Goal: Check status

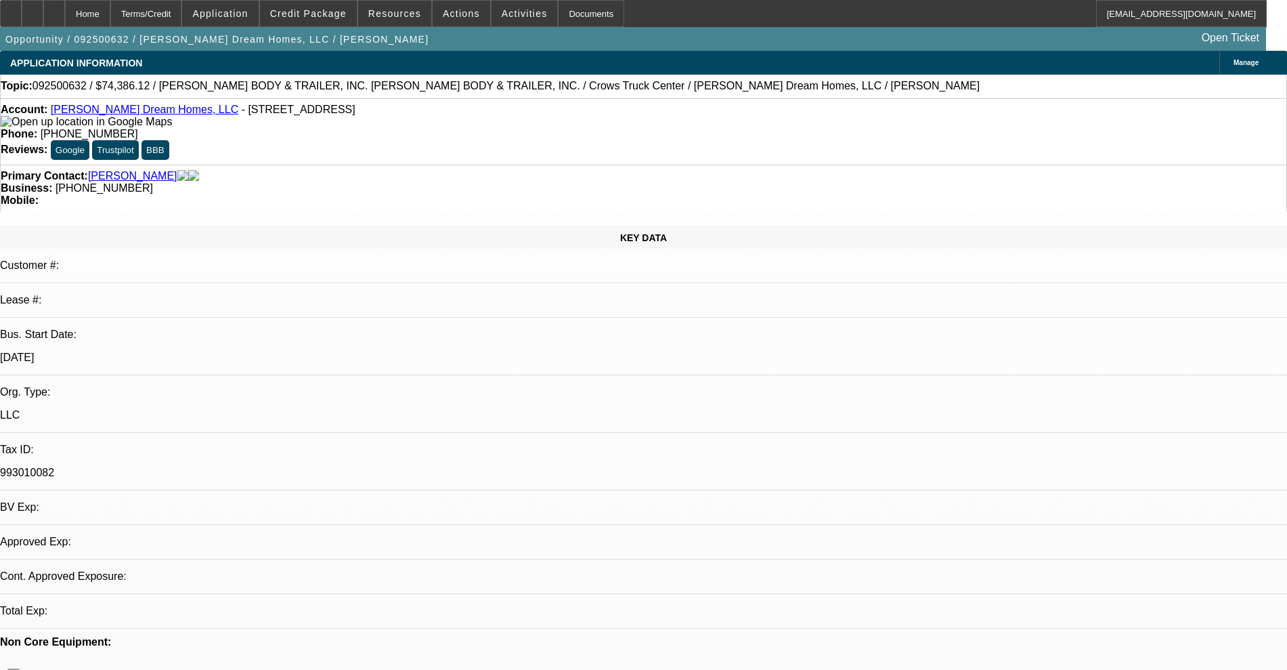
select select "0"
select select "2"
select select "0.1"
select select "4"
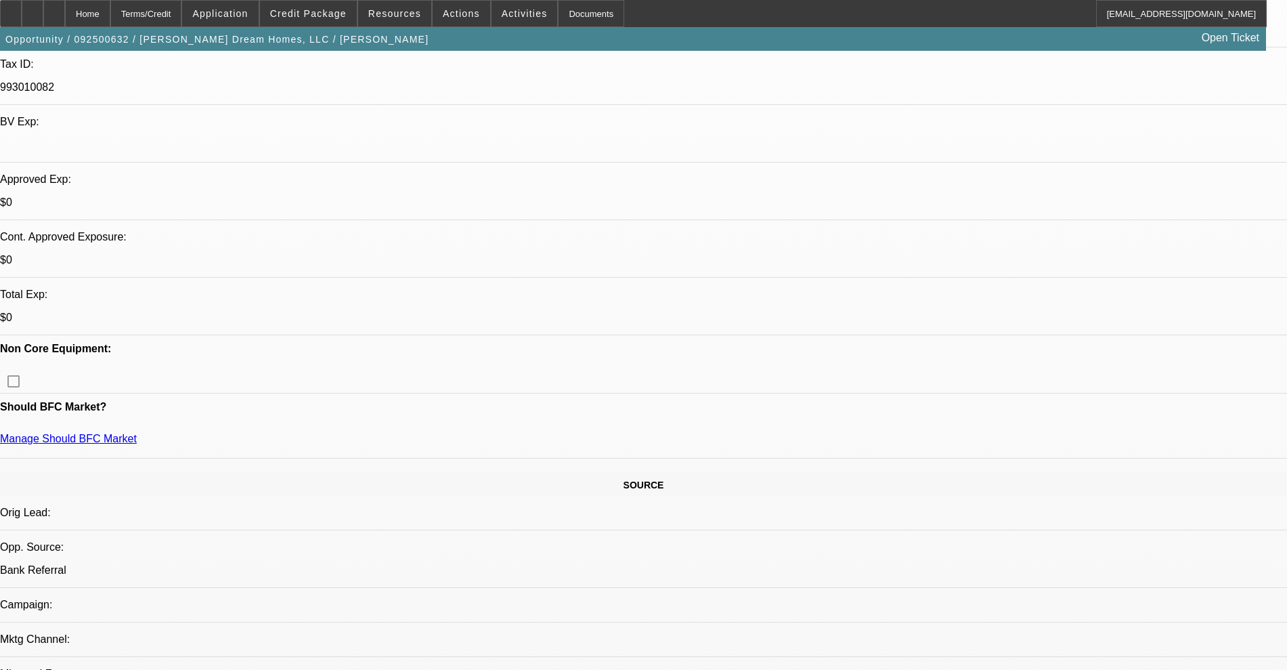
scroll to position [339, 0]
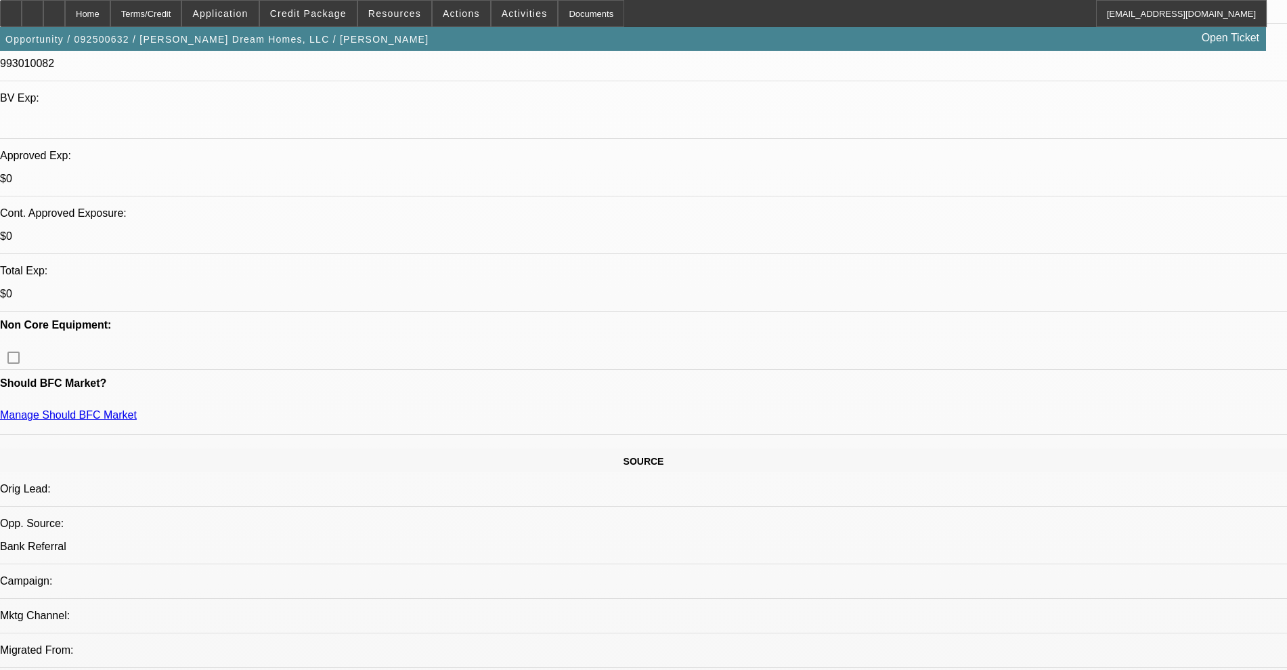
scroll to position [423, 0]
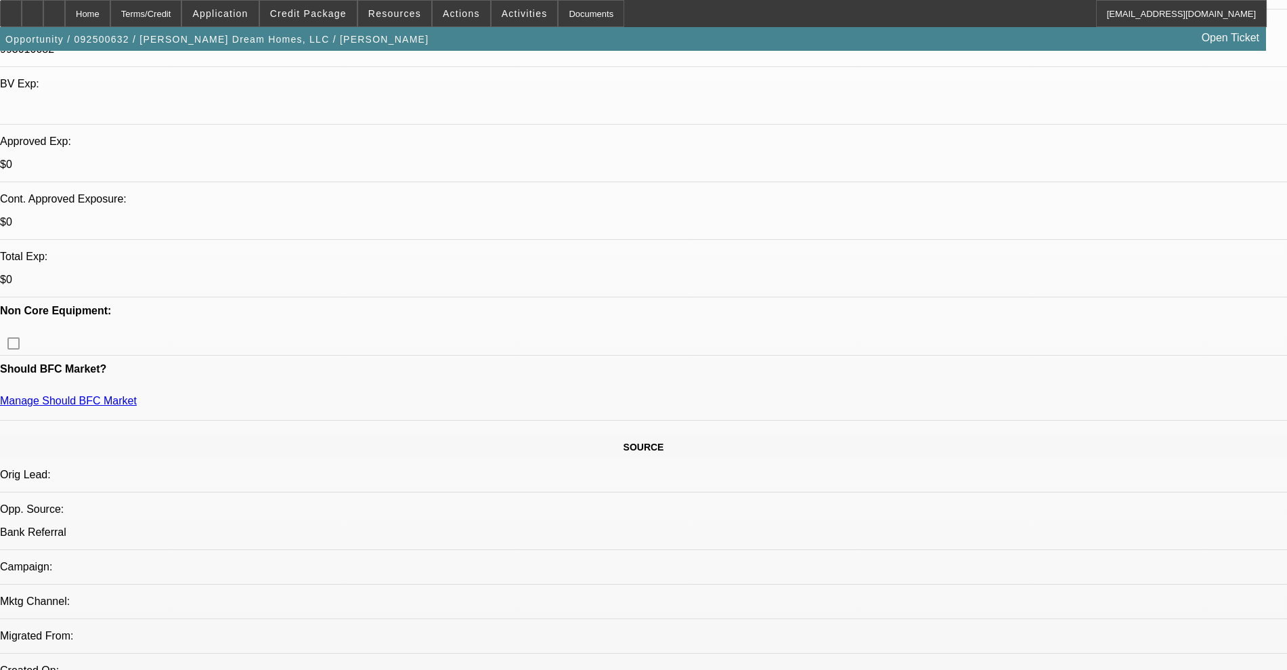
click at [326, 28] on div "Opportunity / 092500632 / [PERSON_NAME] Dream Homes, LLC / [PERSON_NAME] Open T…" at bounding box center [633, 39] width 1266 height 24
click at [324, 16] on span "Credit Package" at bounding box center [308, 13] width 77 height 11
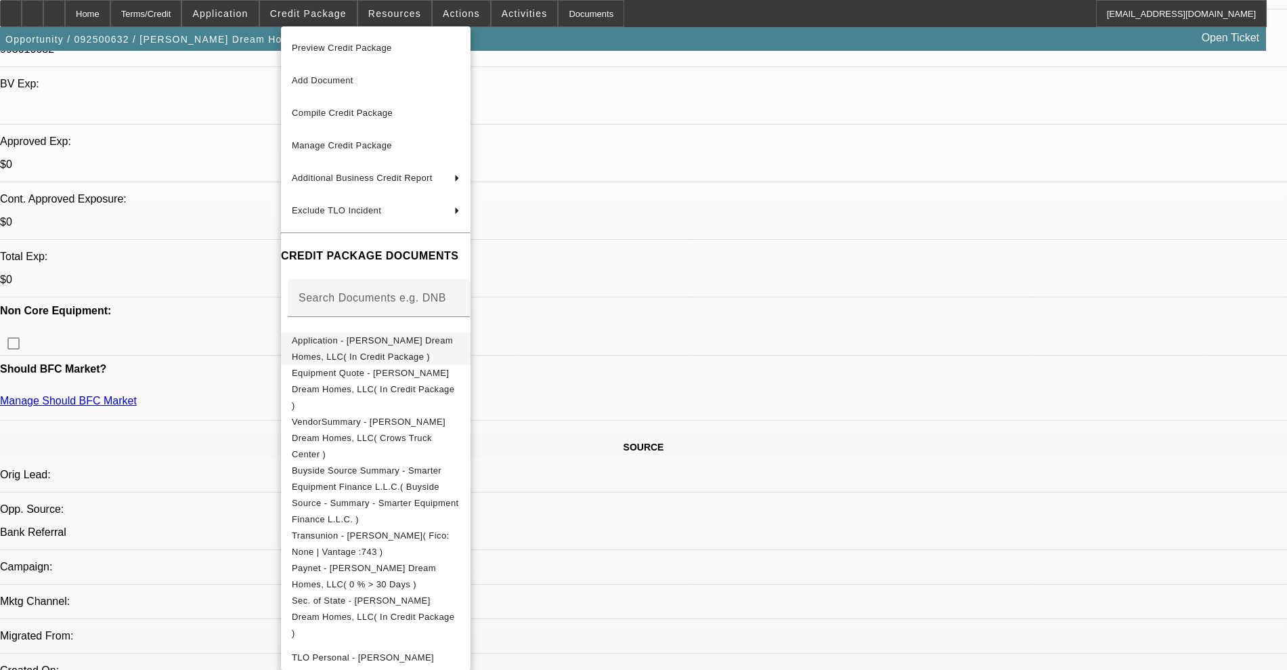
click at [330, 339] on span "Application - [PERSON_NAME] Dream Homes, LLC( In Credit Package )" at bounding box center [372, 348] width 161 height 26
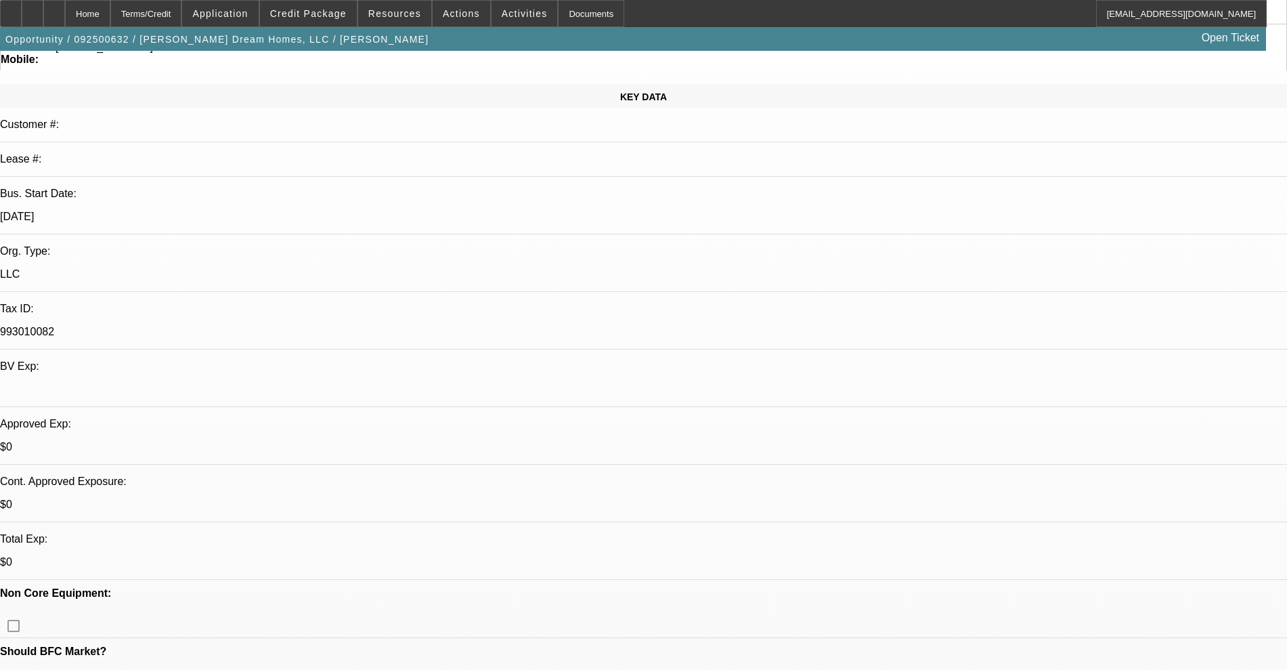
scroll to position [169, 0]
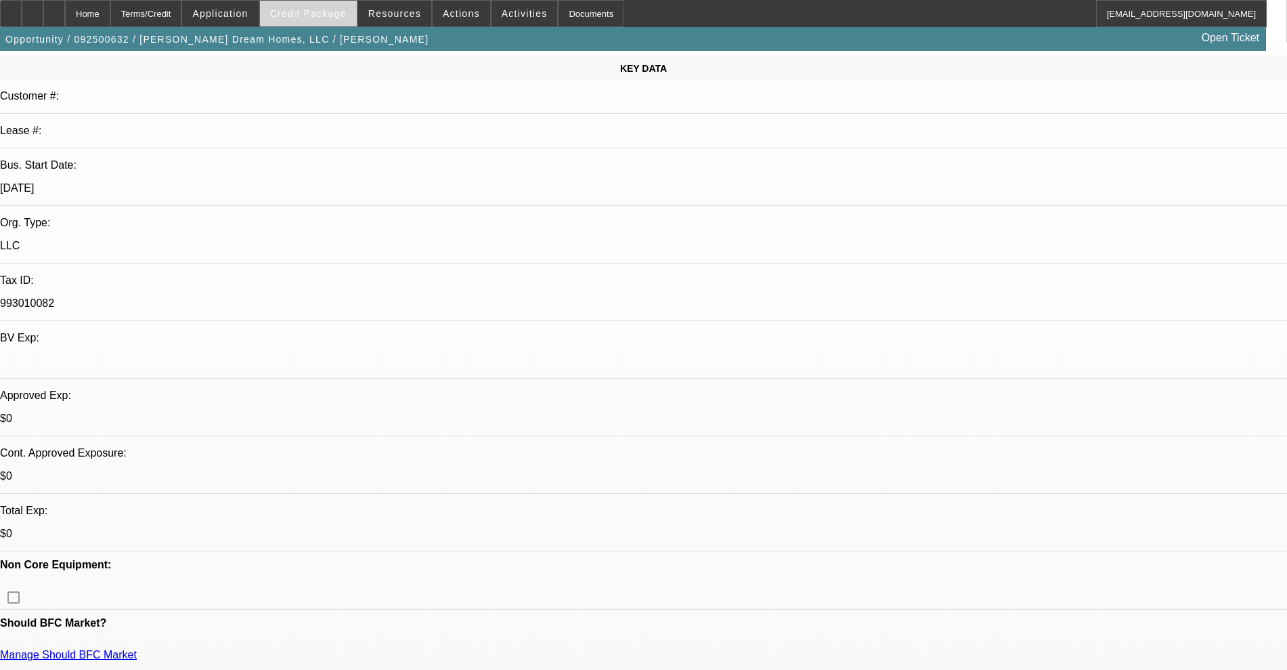
click at [315, 10] on span "Credit Package" at bounding box center [308, 13] width 77 height 11
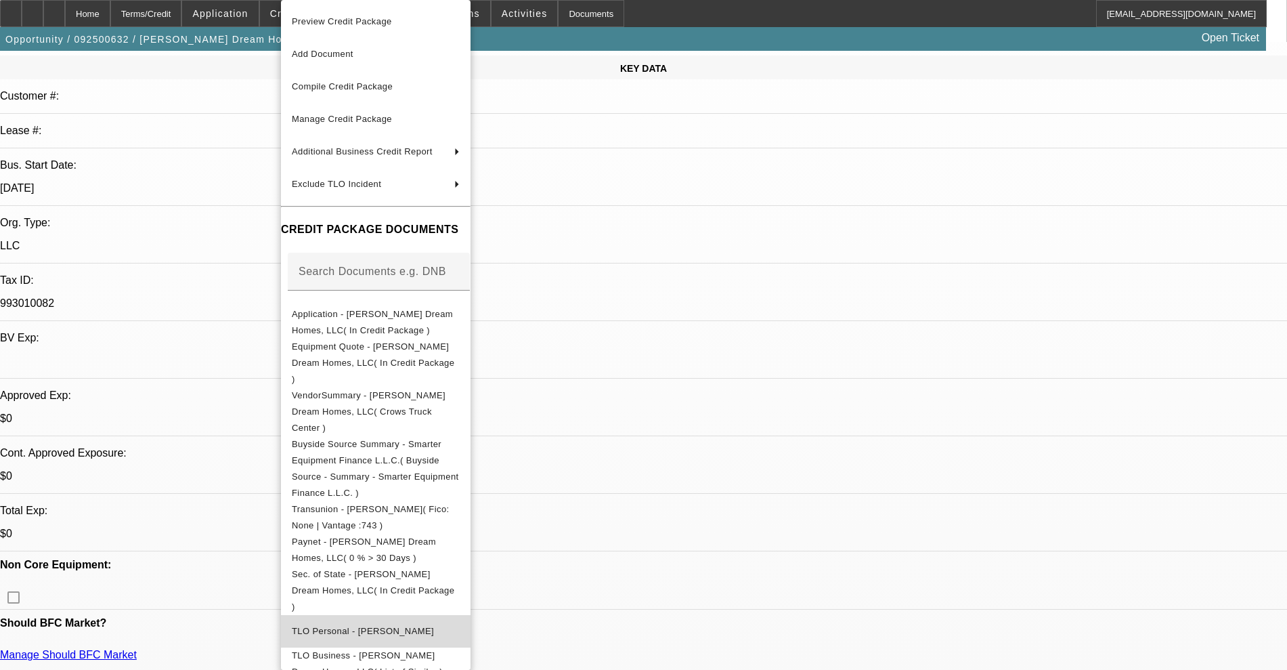
click at [411, 626] on span "TLO Personal - [PERSON_NAME]" at bounding box center [363, 631] width 142 height 10
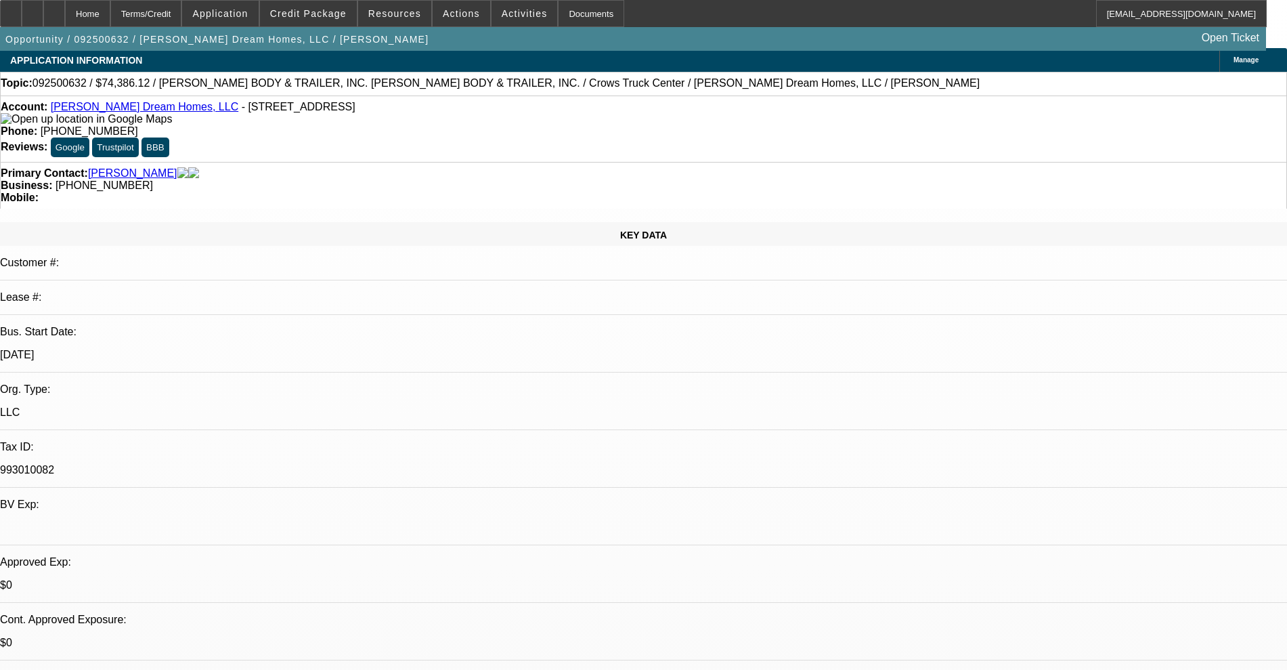
scroll to position [0, 0]
